Goal: Task Accomplishment & Management: Use online tool/utility

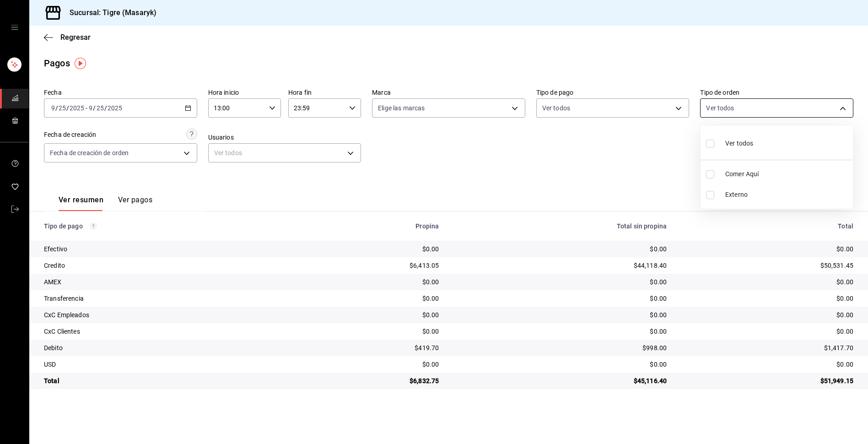
click at [843, 108] on body "Sucursal: Tigre (Masaryk) Regresar Pagos Fecha [DATE] [DATE] - [DATE] [DATE] Ho…" at bounding box center [434, 222] width 868 height 444
click at [677, 108] on div at bounding box center [434, 222] width 868 height 444
click at [677, 108] on body "Sucursal: Tigre (Masaryk) Regresar Pagos Fecha [DATE] [DATE] - [DATE] [DATE] Ho…" at bounding box center [434, 222] width 868 height 444
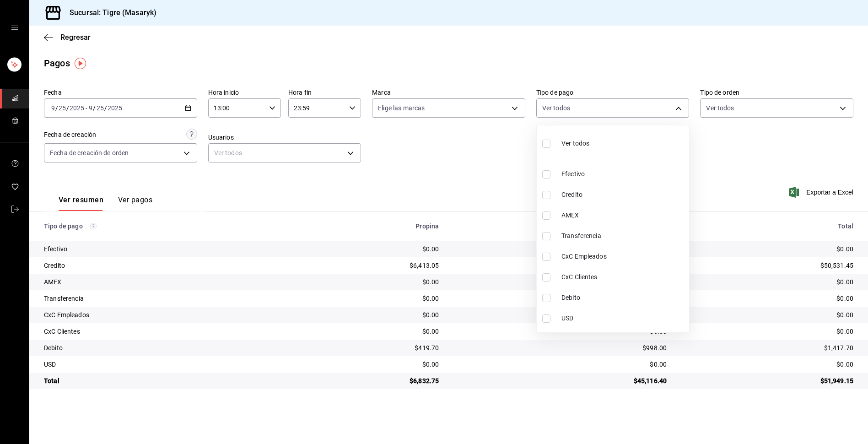
click at [550, 142] on input "checkbox" at bounding box center [546, 144] width 8 height 8
checkbox input "true"
type input "68cfb1b9-f6b2-44be-9d19-cf144159f8e2,563f51c4-7c0d-43b6-837e-e895ac41548e,d9472…"
checkbox input "true"
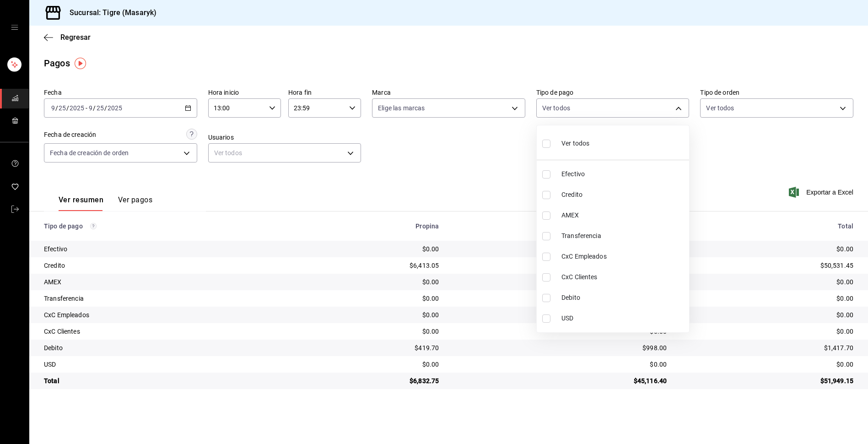
checkbox input "true"
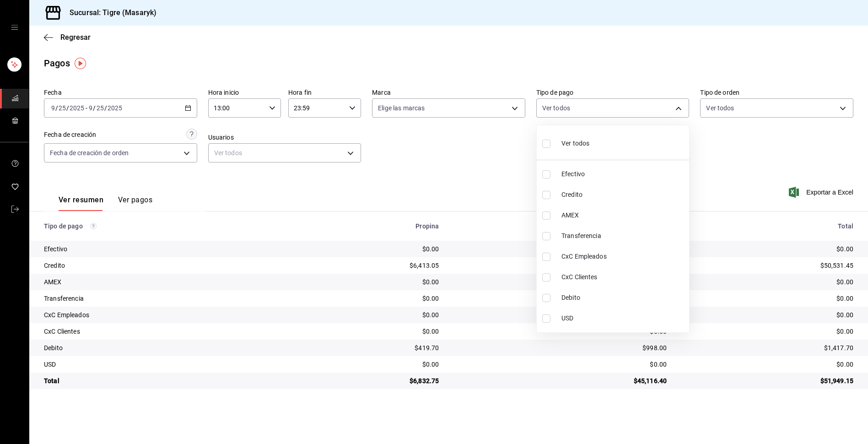
checkbox input "true"
click at [476, 162] on div at bounding box center [434, 222] width 868 height 444
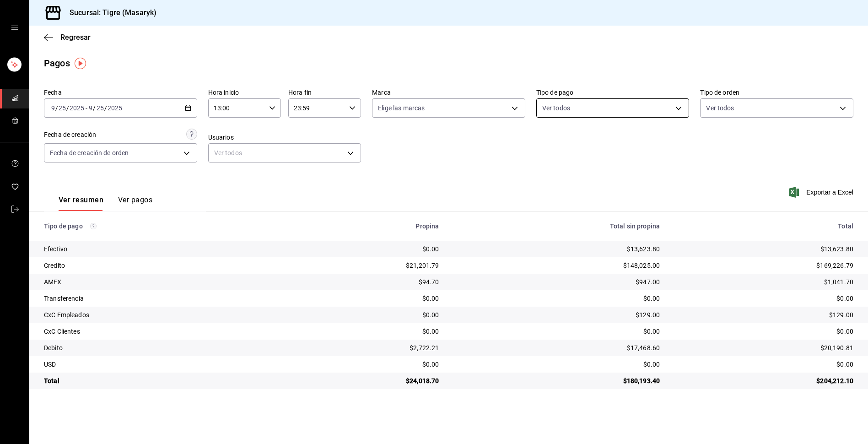
click at [681, 108] on body "Sucursal: Tigre (Masaryk) Regresar Pagos Fecha [DATE] [DATE] - [DATE] [DATE] Ho…" at bounding box center [434, 222] width 868 height 444
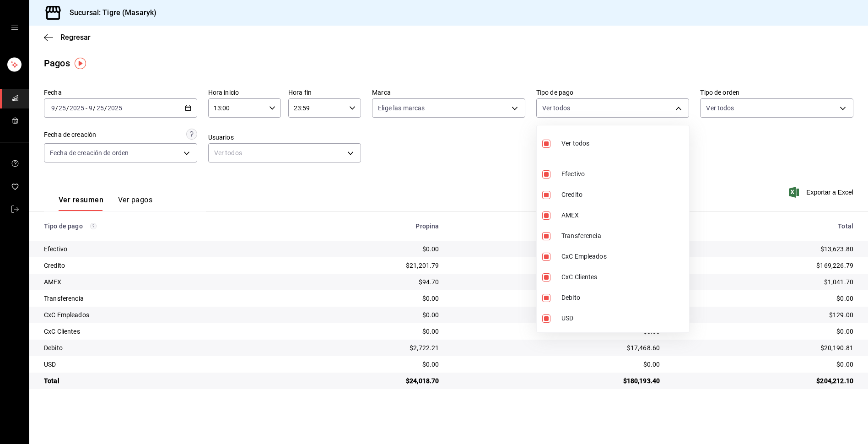
click at [548, 146] on input "checkbox" at bounding box center [546, 144] width 8 height 8
checkbox input "false"
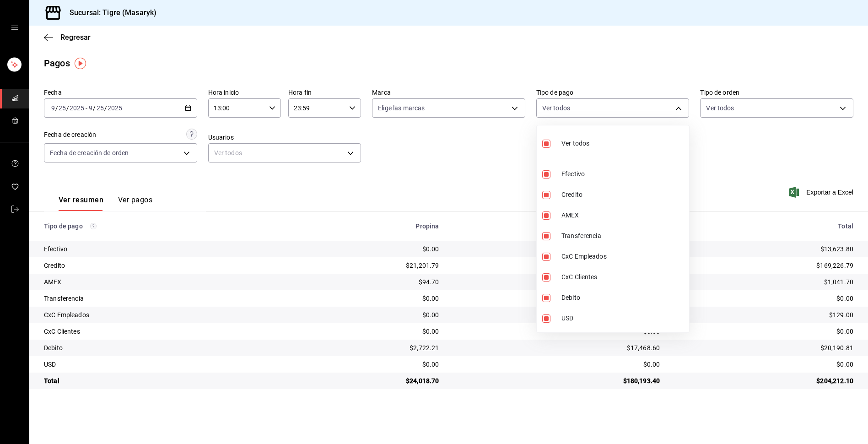
checkbox input "false"
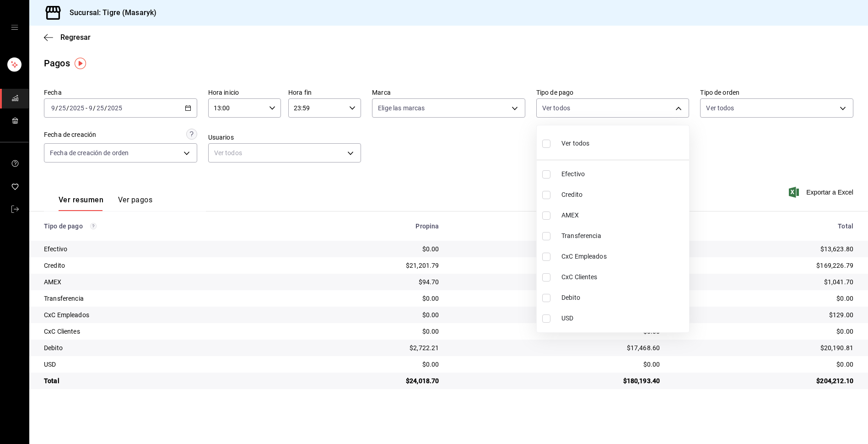
click at [270, 112] on div at bounding box center [434, 222] width 868 height 444
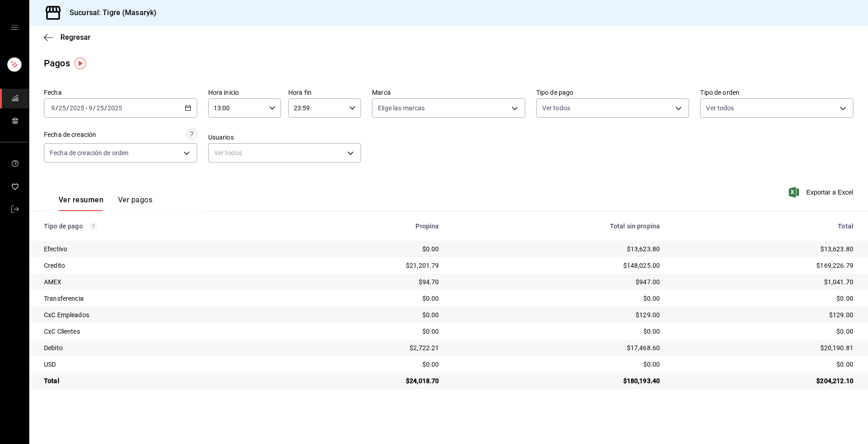
click at [270, 105] on icon "button" at bounding box center [272, 108] width 6 height 6
click at [227, 130] on span "13" at bounding box center [227, 131] width 22 height 7
click at [355, 110] on div at bounding box center [434, 222] width 868 height 444
click at [354, 107] on \(Stroke\) "button" at bounding box center [352, 107] width 5 height 3
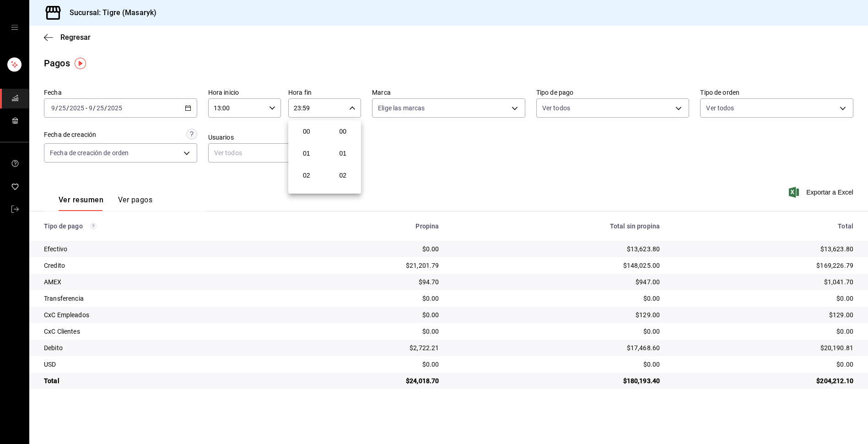
scroll to position [1245, 0]
click at [310, 182] on span "23" at bounding box center [307, 182] width 22 height 7
click at [491, 159] on div at bounding box center [434, 222] width 868 height 444
click at [269, 107] on icon "button" at bounding box center [272, 108] width 6 height 6
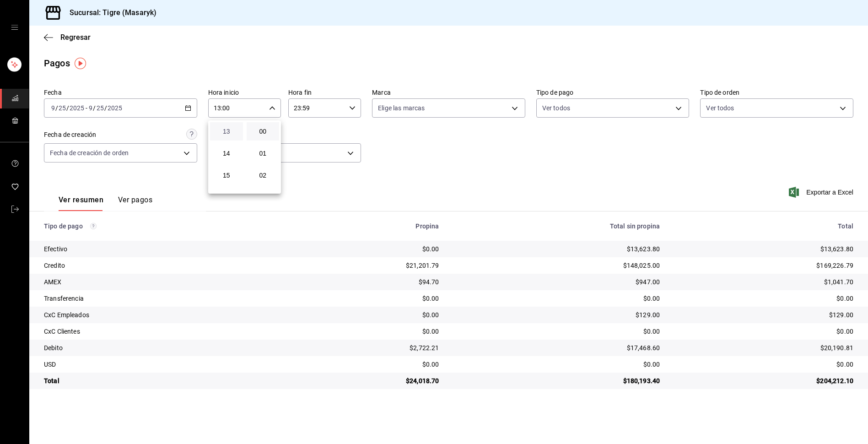
click at [233, 135] on span "13" at bounding box center [227, 131] width 22 height 7
click at [352, 109] on div at bounding box center [434, 222] width 868 height 444
click at [352, 109] on \(Stroke\) "button" at bounding box center [352, 107] width 5 height 3
click at [316, 178] on button "23" at bounding box center [306, 182] width 33 height 18
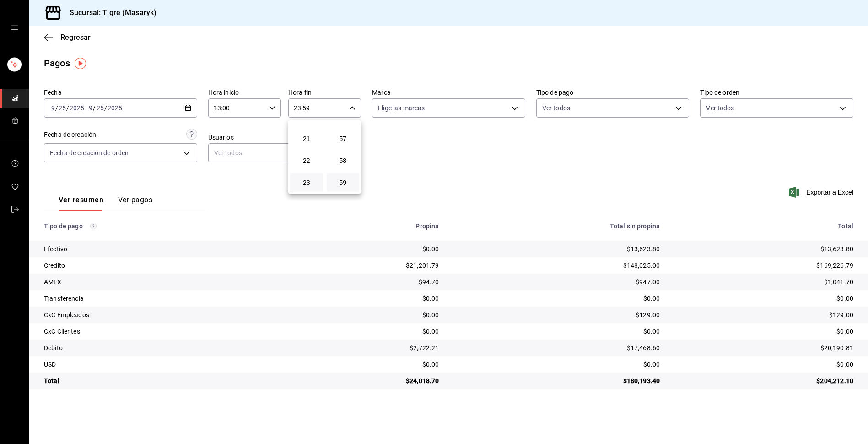
click at [682, 105] on div at bounding box center [434, 222] width 868 height 444
click at [682, 105] on body "Sucursal: Tigre (Masaryk) Regresar Pagos Fecha [DATE] [DATE] - [DATE] [DATE] Ho…" at bounding box center [434, 222] width 868 height 444
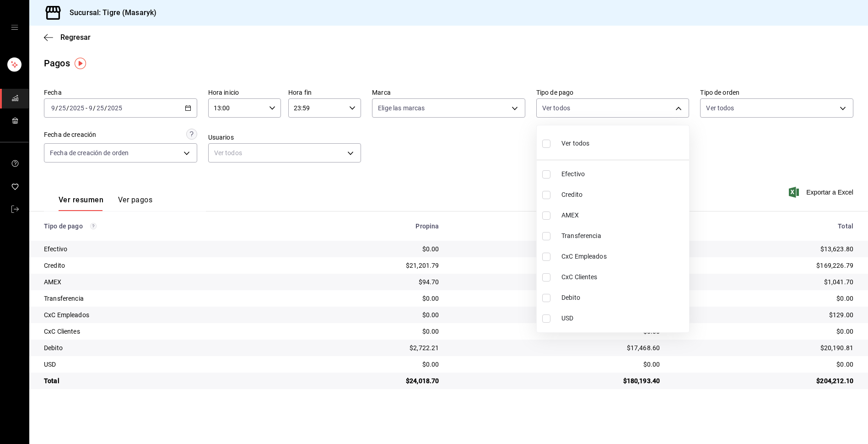
click at [546, 141] on input "checkbox" at bounding box center [546, 144] width 8 height 8
checkbox input "true"
type input "68cfb1b9-f6b2-44be-9d19-cf144159f8e2,563f51c4-7c0d-43b6-837e-e895ac41548e,d9472…"
checkbox input "true"
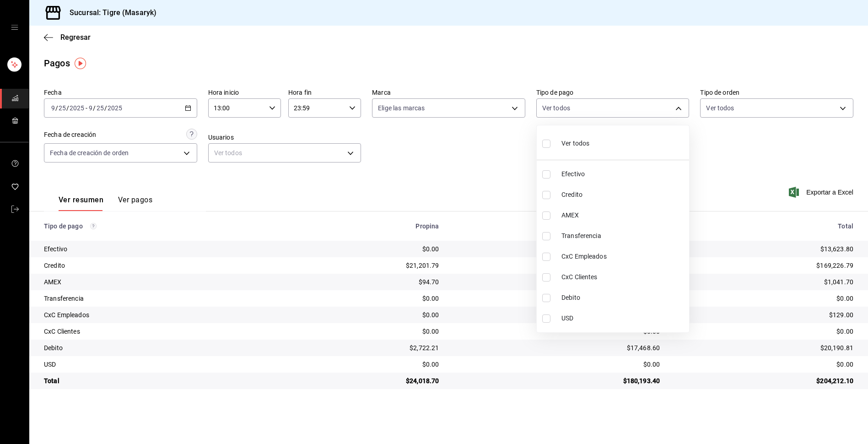
checkbox input "true"
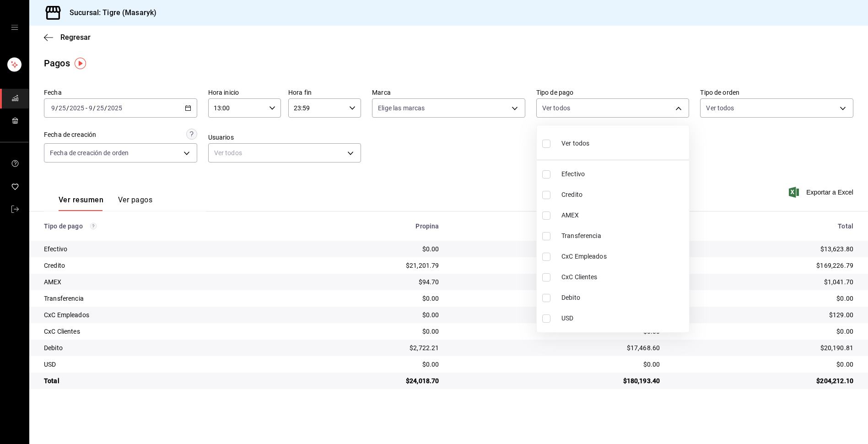
checkbox input "true"
click at [482, 135] on div at bounding box center [434, 222] width 868 height 444
